Goal: Information Seeking & Learning: Learn about a topic

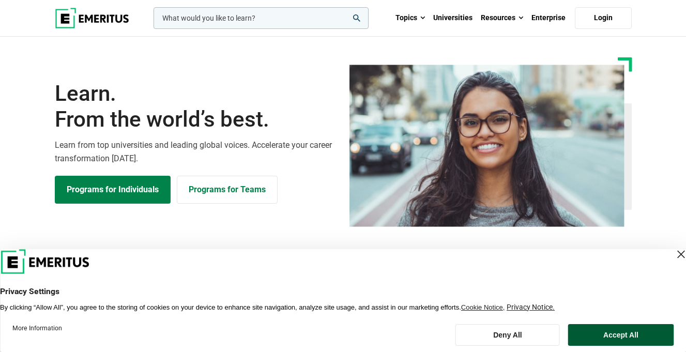
click at [628, 332] on button "Accept All" at bounding box center [620, 335] width 105 height 22
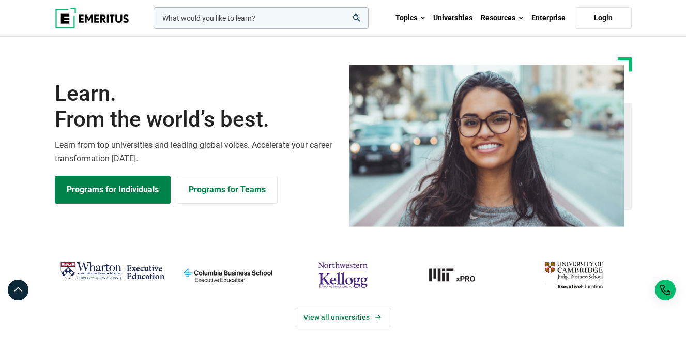
click at [240, 12] on input "woocommerce-product-search-field-0" at bounding box center [260, 18] width 215 height 22
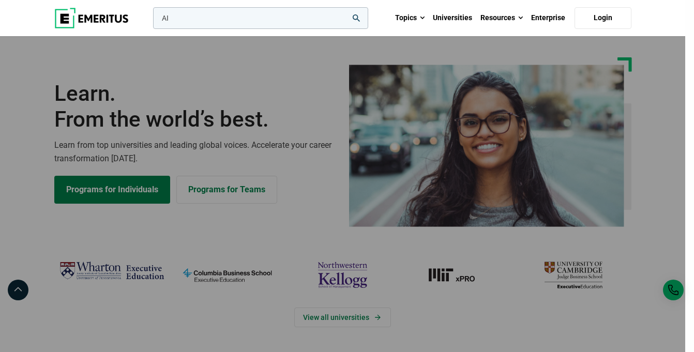
type input "AI"
click at [151, 21] on button "search" at bounding box center [151, 21] width 0 height 0
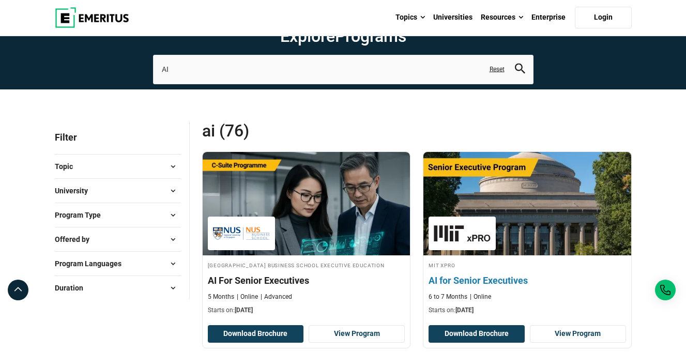
scroll to position [52, 0]
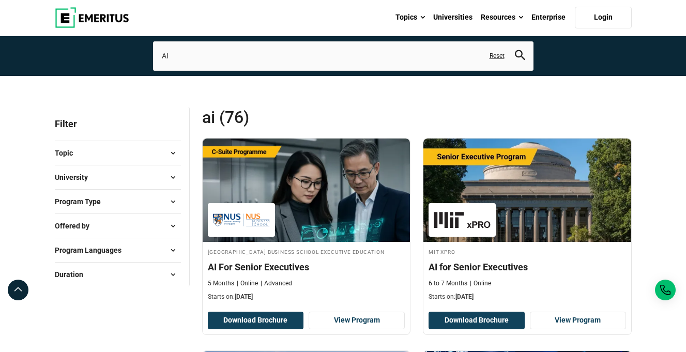
click at [161, 173] on button "University" at bounding box center [118, 178] width 126 height 16
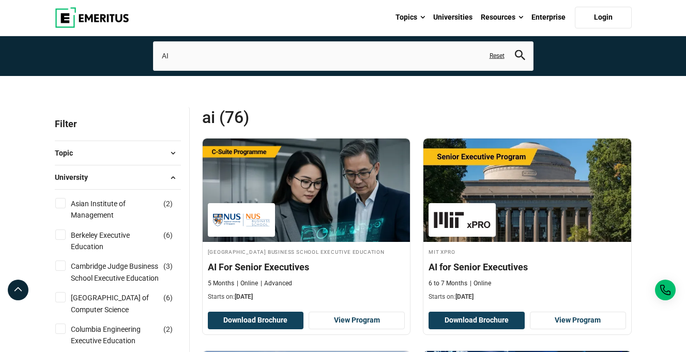
click at [156, 148] on button "Topic" at bounding box center [118, 153] width 126 height 16
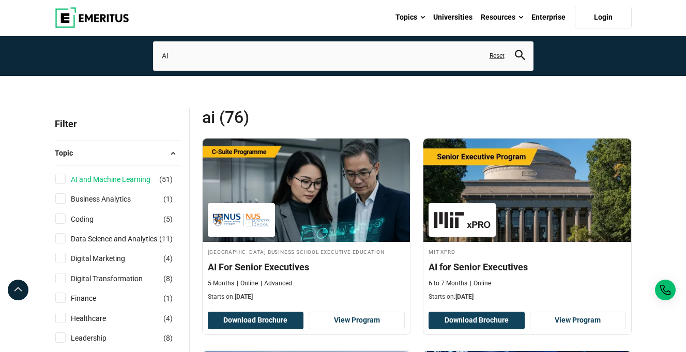
click at [133, 176] on link "AI and Machine Learning" at bounding box center [121, 179] width 100 height 11
checkbox input "true"
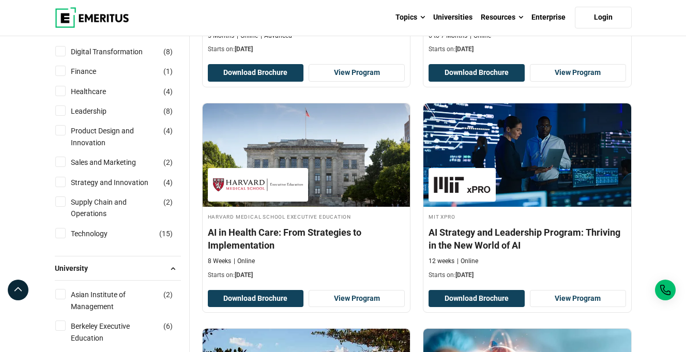
scroll to position [362, 0]
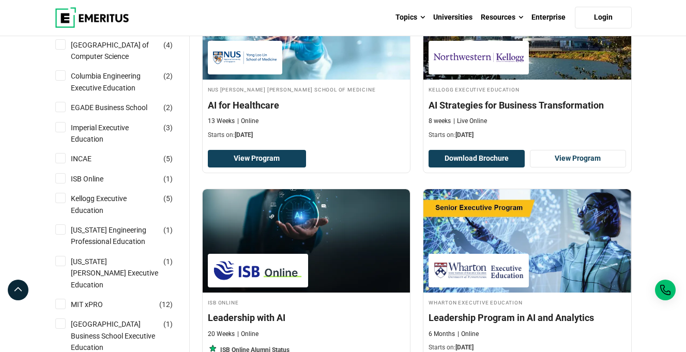
scroll to position [672, 0]
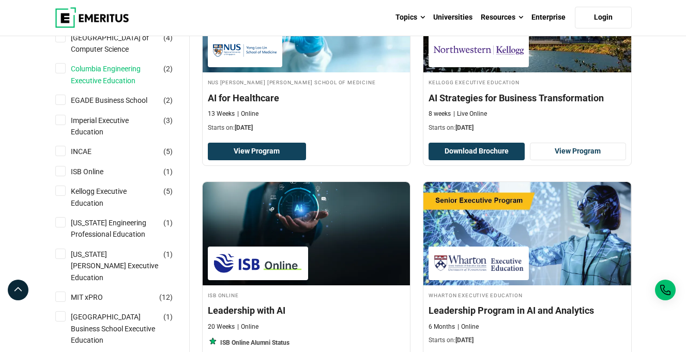
click at [113, 86] on link "Columbia Engineering Executive Education" at bounding box center [125, 74] width 109 height 23
checkbox input "true"
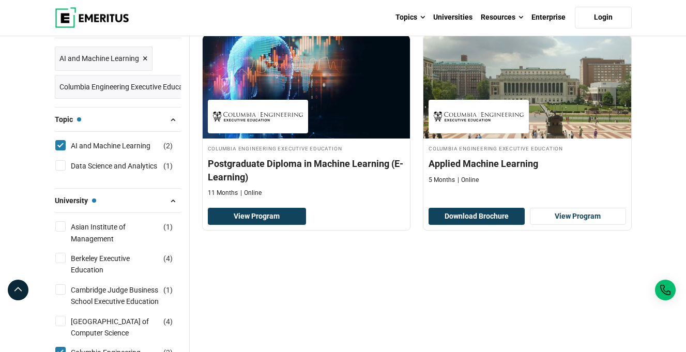
scroll to position [362, 0]
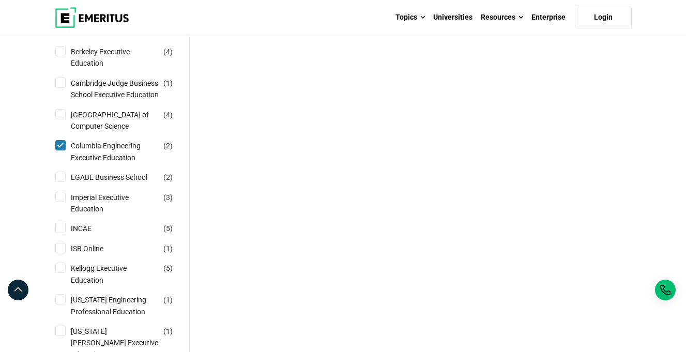
click at [65, 150] on input "Columbia Engineering Executive Education ( 2 )" at bounding box center [60, 145] width 10 height 10
checkbox input "false"
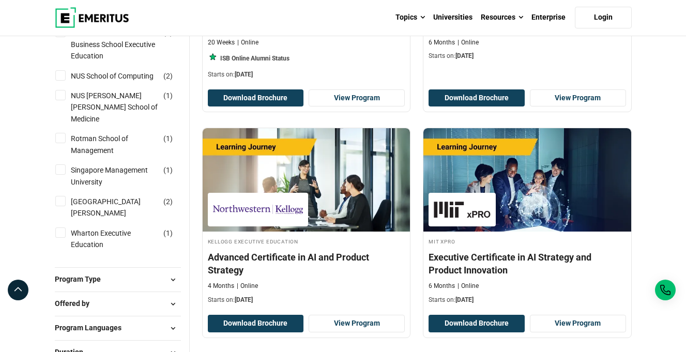
scroll to position [1137, 0]
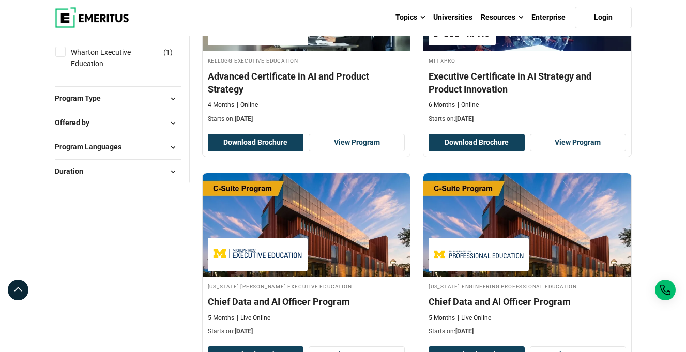
click at [109, 91] on button "Program Type" at bounding box center [118, 99] width 126 height 16
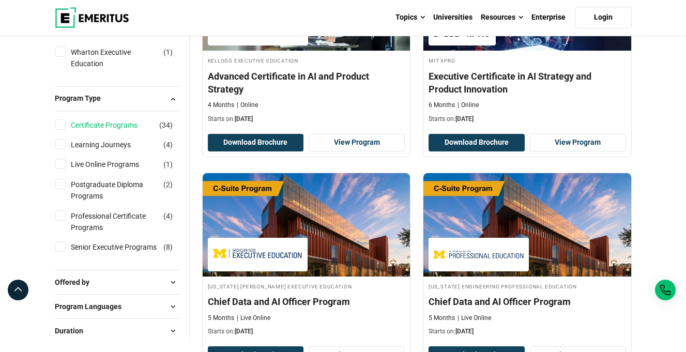
click at [102, 119] on link "Certificate Programs" at bounding box center [114, 124] width 87 height 11
checkbox input "true"
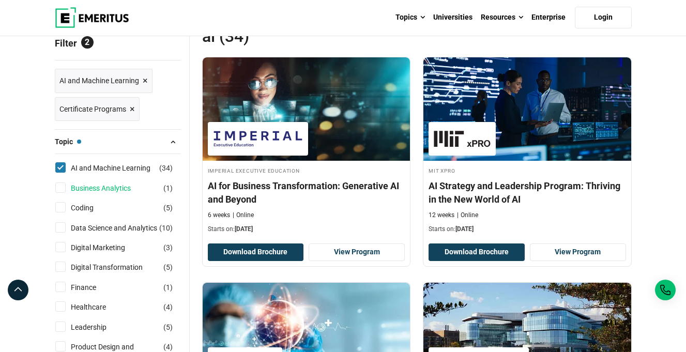
scroll to position [155, 0]
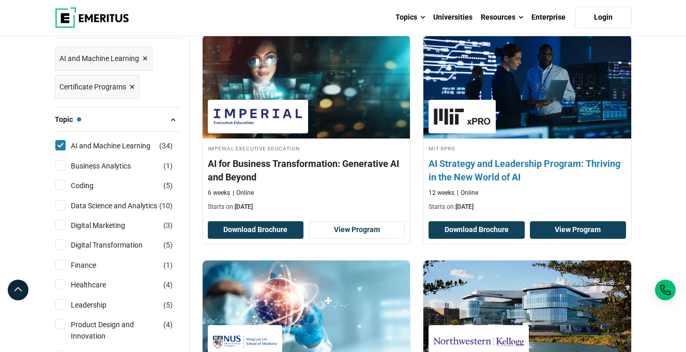
click at [561, 238] on link "View Program" at bounding box center [578, 230] width 96 height 18
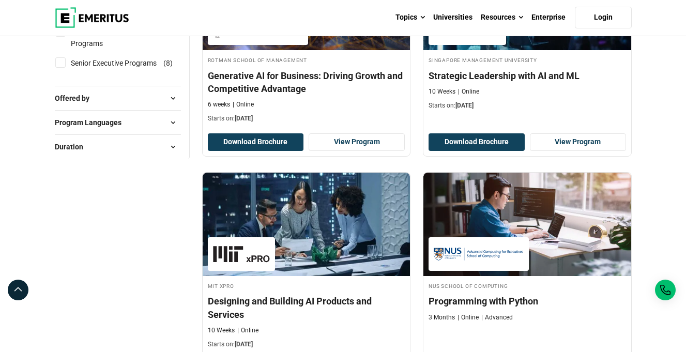
scroll to position [1137, 0]
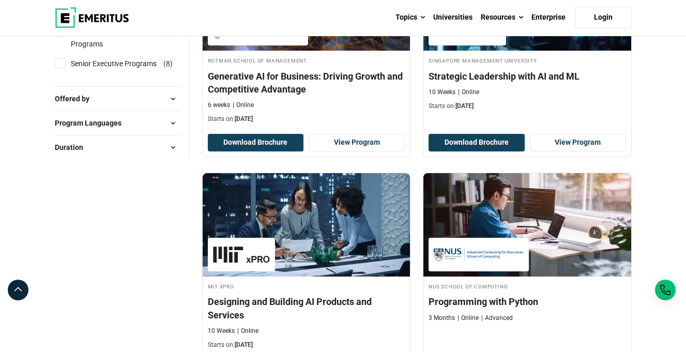
click at [159, 91] on button "Offered by" at bounding box center [118, 99] width 126 height 16
click at [146, 152] on button "Program Languages" at bounding box center [118, 160] width 126 height 16
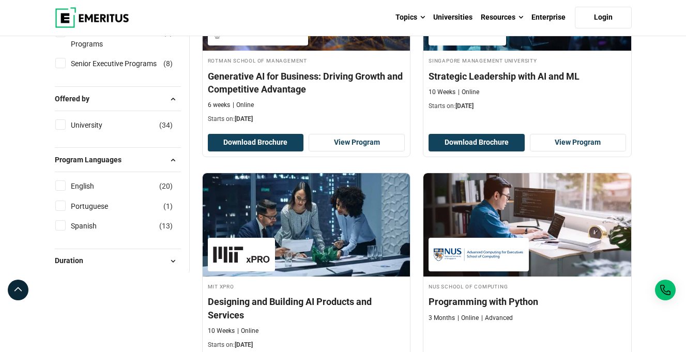
click at [141, 180] on div "English ( 20 )" at bounding box center [118, 185] width 126 height 11
click at [87, 180] on link "English" at bounding box center [93, 185] width 44 height 11
checkbox input "true"
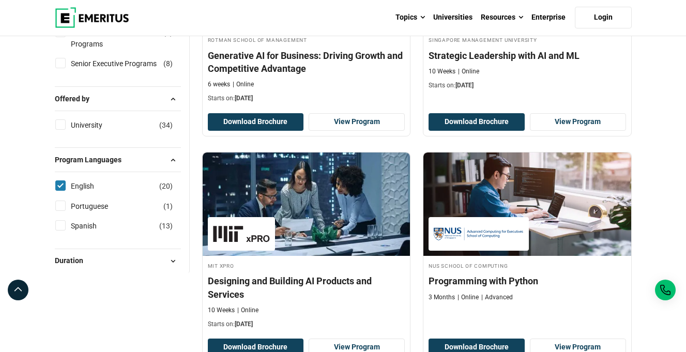
click at [134, 255] on button "Duration" at bounding box center [118, 261] width 126 height 16
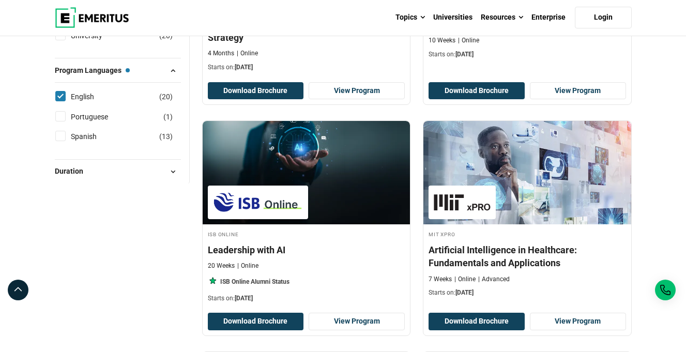
scroll to position [1137, 0]
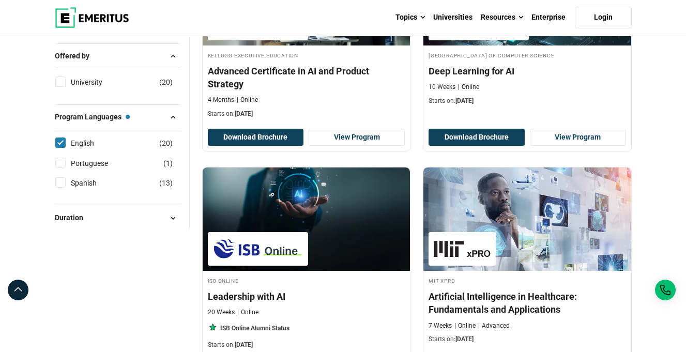
click at [112, 229] on div "Duration 10 Weeks ( 6 ) 12 Weeks ( 1 ) 13 Weeks ( 1 ) 2 months ( 1 ) 20 weeks (…" at bounding box center [118, 218] width 126 height 24
click at [112, 223] on button "Duration" at bounding box center [118, 218] width 126 height 16
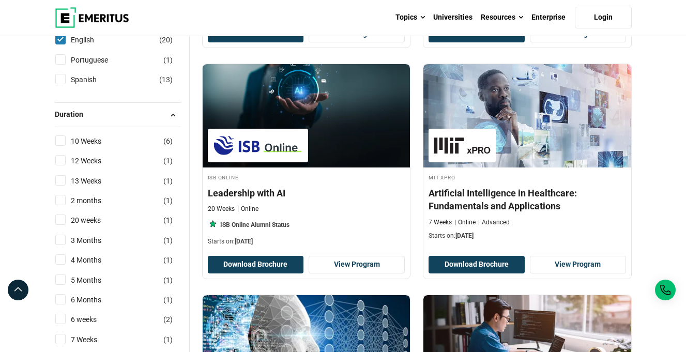
scroll to position [1292, 0]
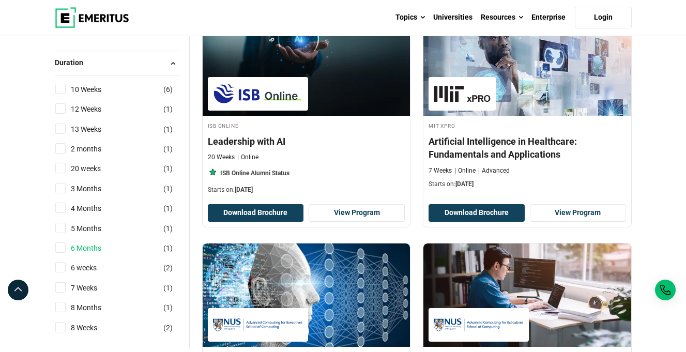
click at [89, 243] on link "6 Months" at bounding box center [96, 247] width 51 height 11
checkbox input "true"
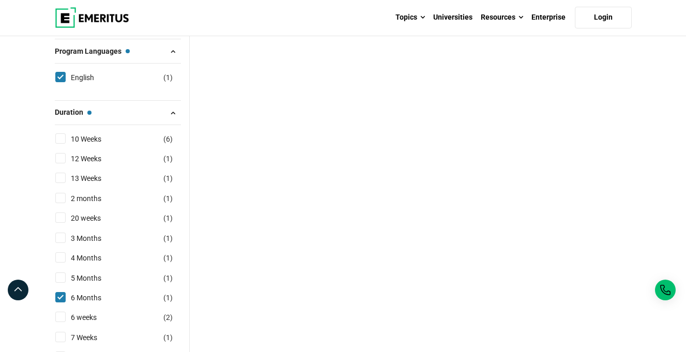
scroll to position [620, 0]
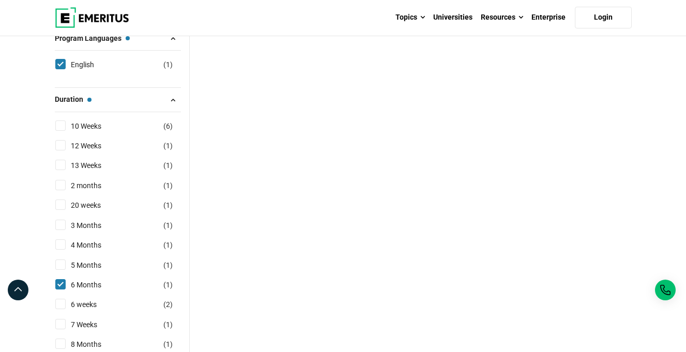
click at [61, 128] on input "10 Weeks ( 6 )" at bounding box center [60, 125] width 10 height 10
checkbox input "true"
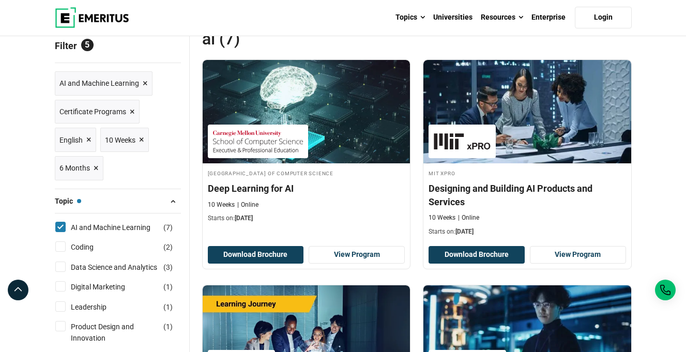
scroll to position [103, 0]
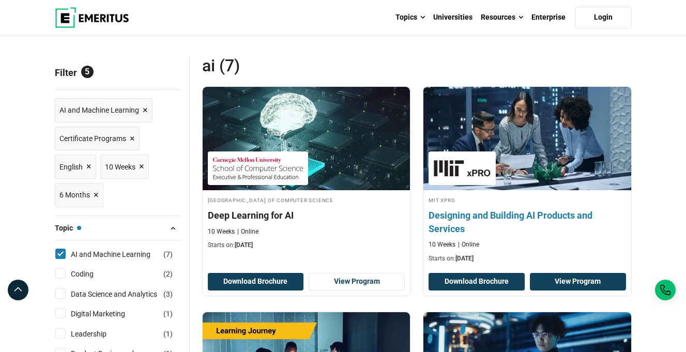
click at [565, 279] on link "View Program" at bounding box center [578, 282] width 96 height 18
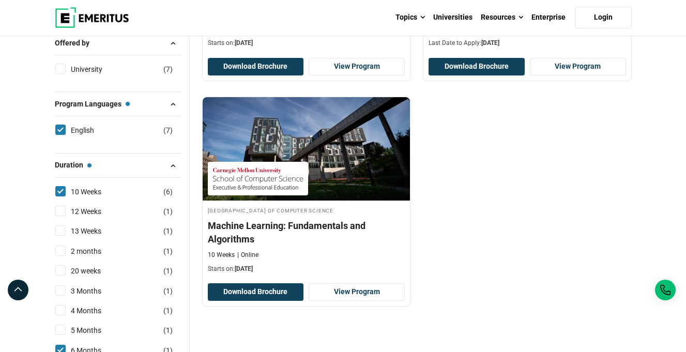
scroll to position [775, 0]
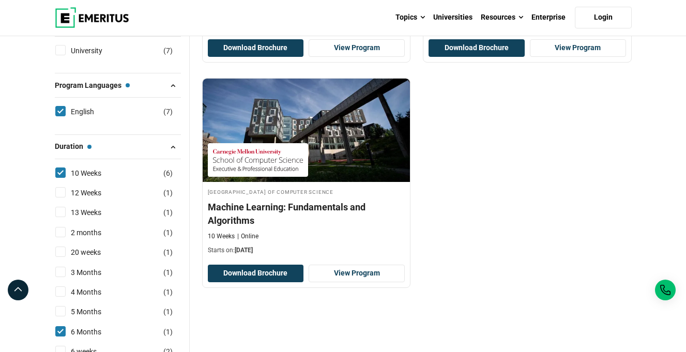
click at [103, 20] on img at bounding box center [92, 17] width 74 height 21
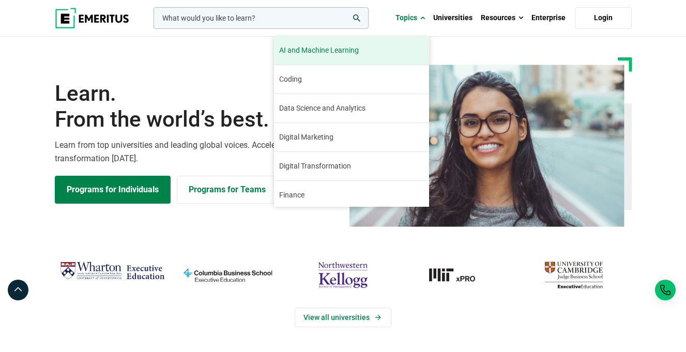
click at [369, 44] on link "AI and Machine Learning By 2023, 40 percent of infrastructure and operations te…" at bounding box center [351, 50] width 155 height 28
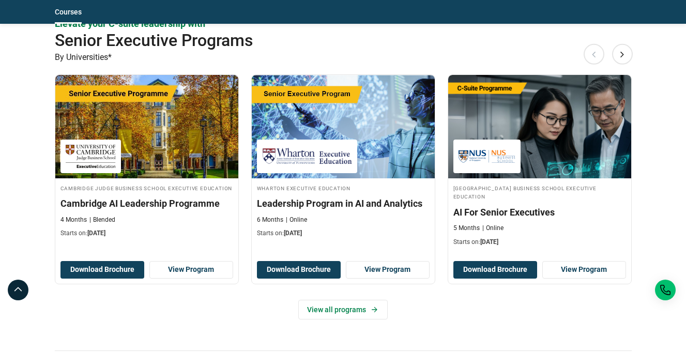
scroll to position [517, 0]
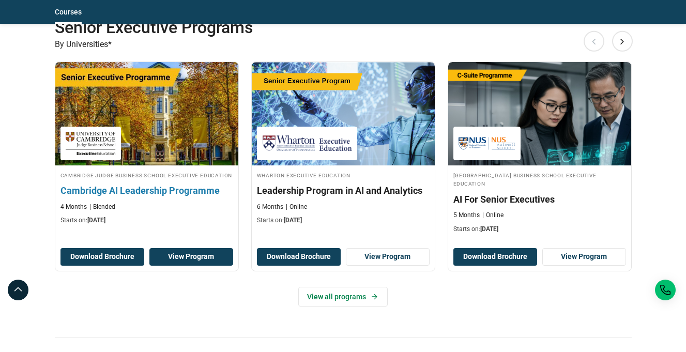
click at [176, 254] on link "View Program" at bounding box center [191, 257] width 84 height 18
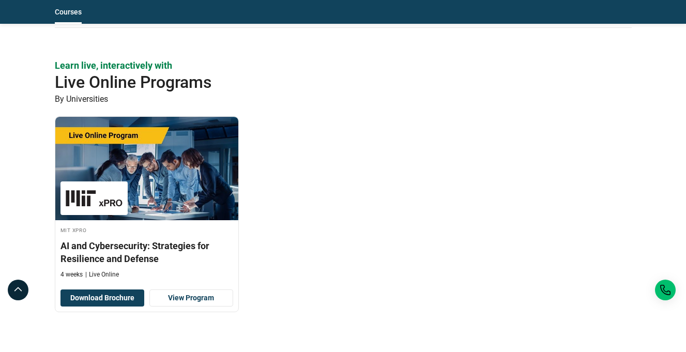
scroll to position [672, 0]
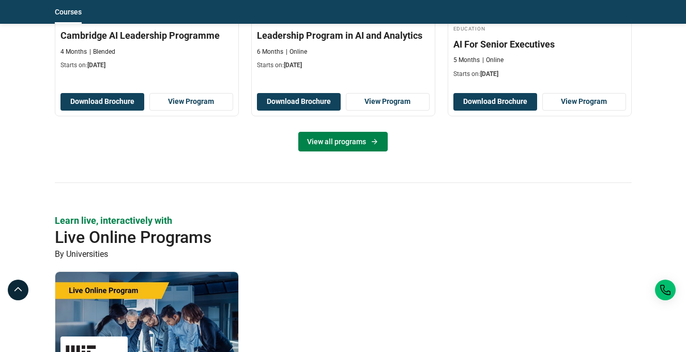
click at [349, 136] on link "View all programs" at bounding box center [342, 142] width 89 height 20
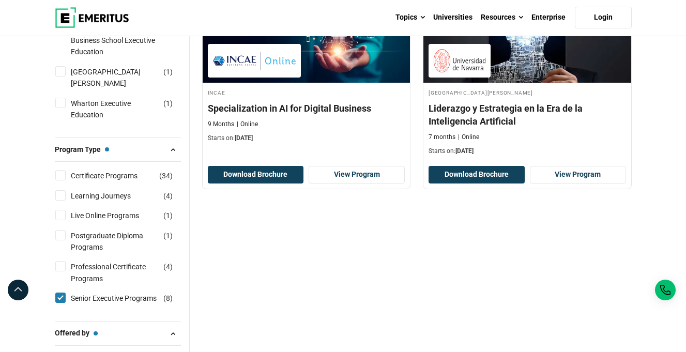
scroll to position [930, 0]
